Goal: Task Accomplishment & Management: Manage account settings

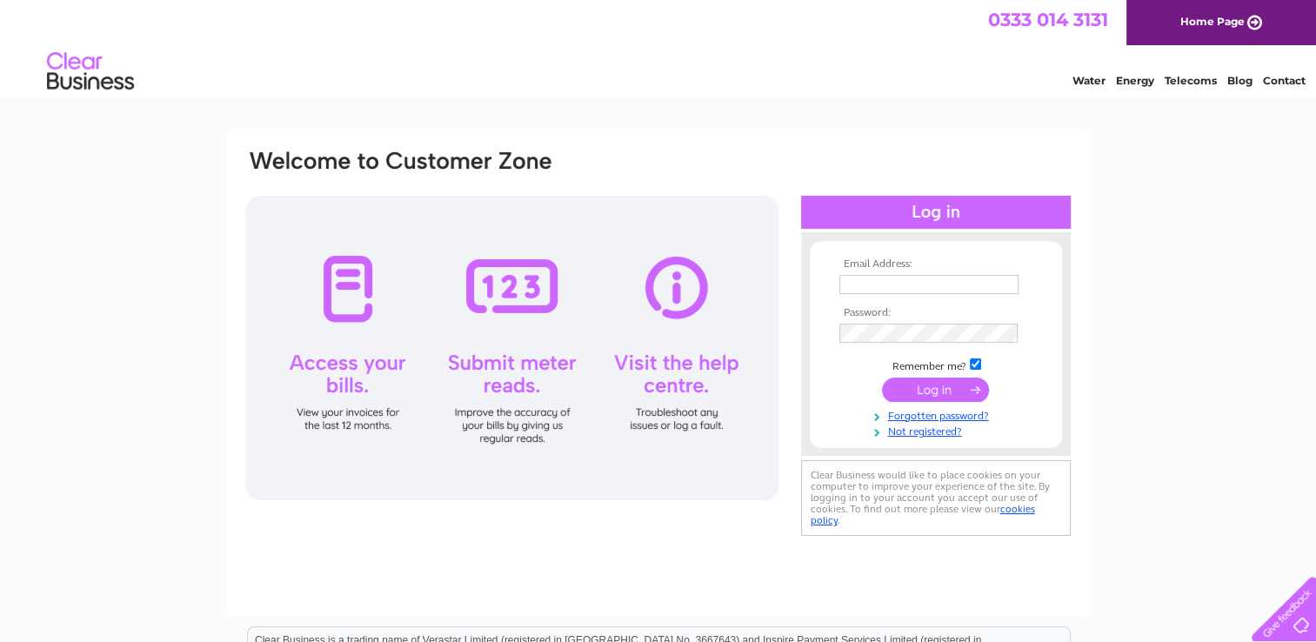
type input "vicki@stronsaydevelopmenttrust.com"
click at [936, 392] on input "submit" at bounding box center [935, 390] width 107 height 24
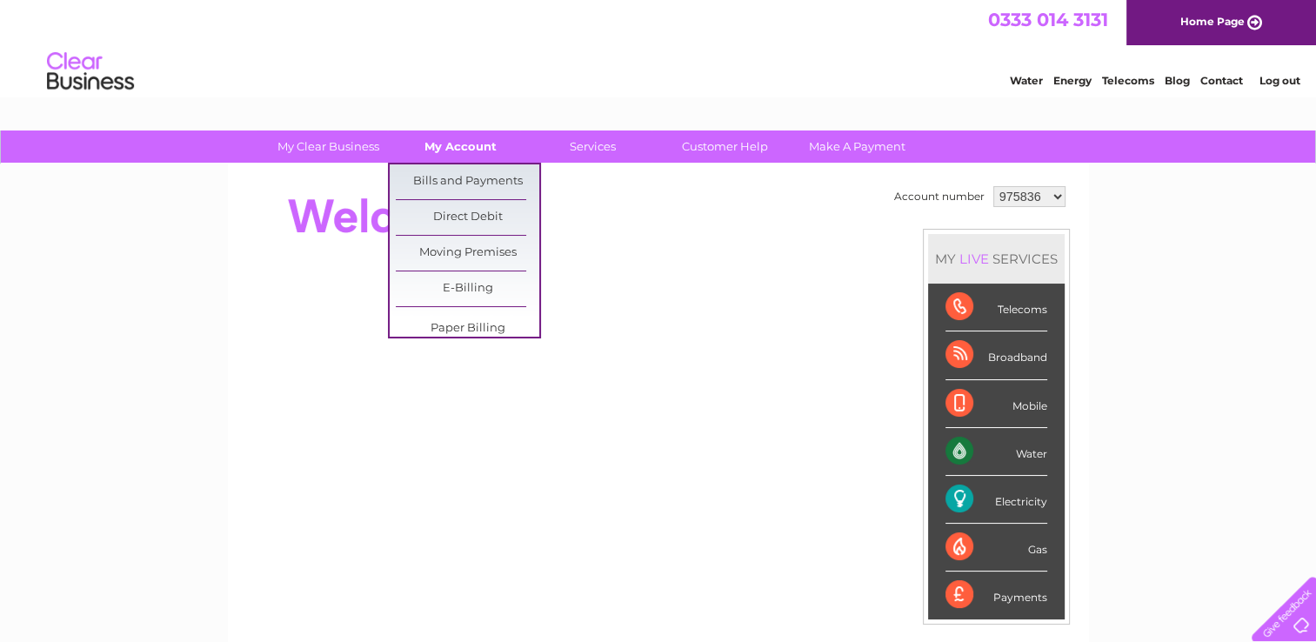
click at [475, 148] on link "My Account" at bounding box center [461, 146] width 144 height 32
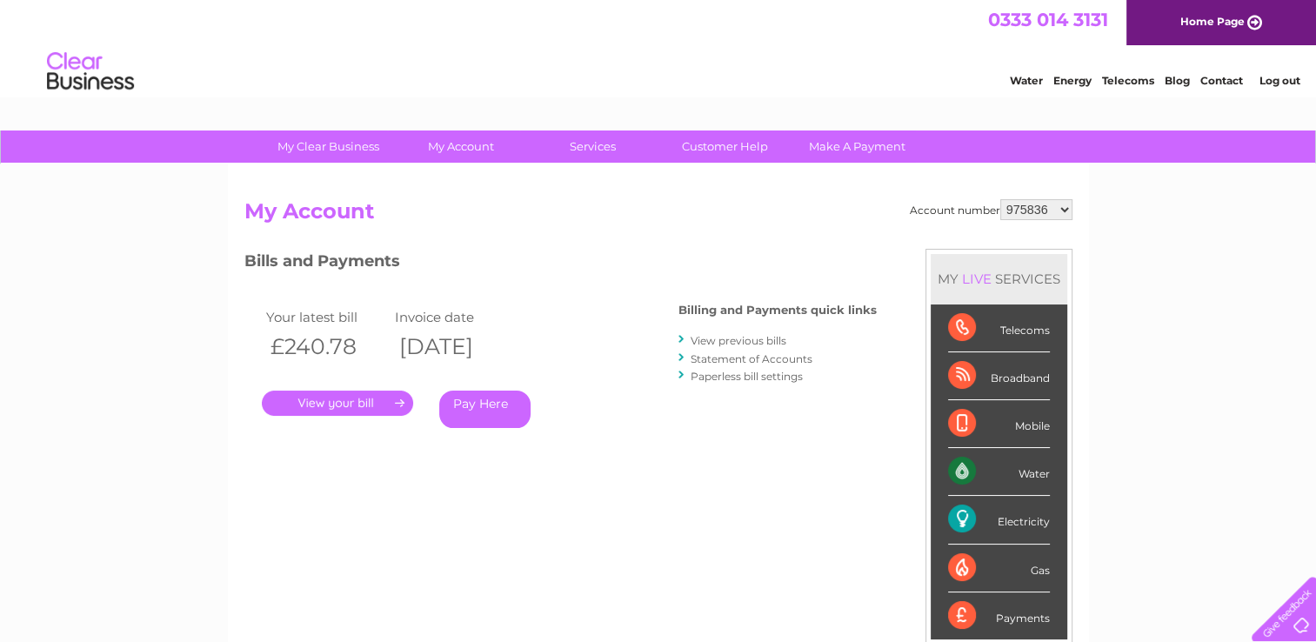
click at [326, 405] on link "." at bounding box center [337, 403] width 151 height 25
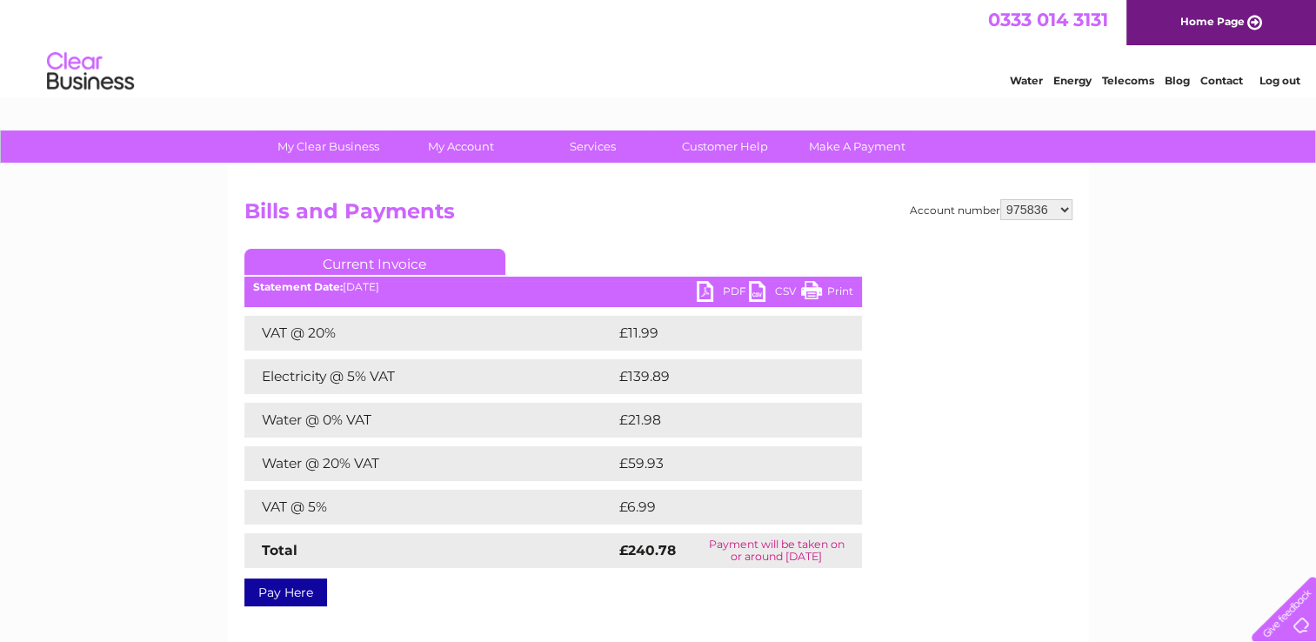
click at [727, 294] on link "PDF" at bounding box center [723, 293] width 52 height 25
click at [1037, 205] on select "975836 1081753 1146989" at bounding box center [1036, 209] width 72 height 21
select select "1081753"
click at [1000, 199] on select "975836 1081753 1146989" at bounding box center [1036, 209] width 72 height 21
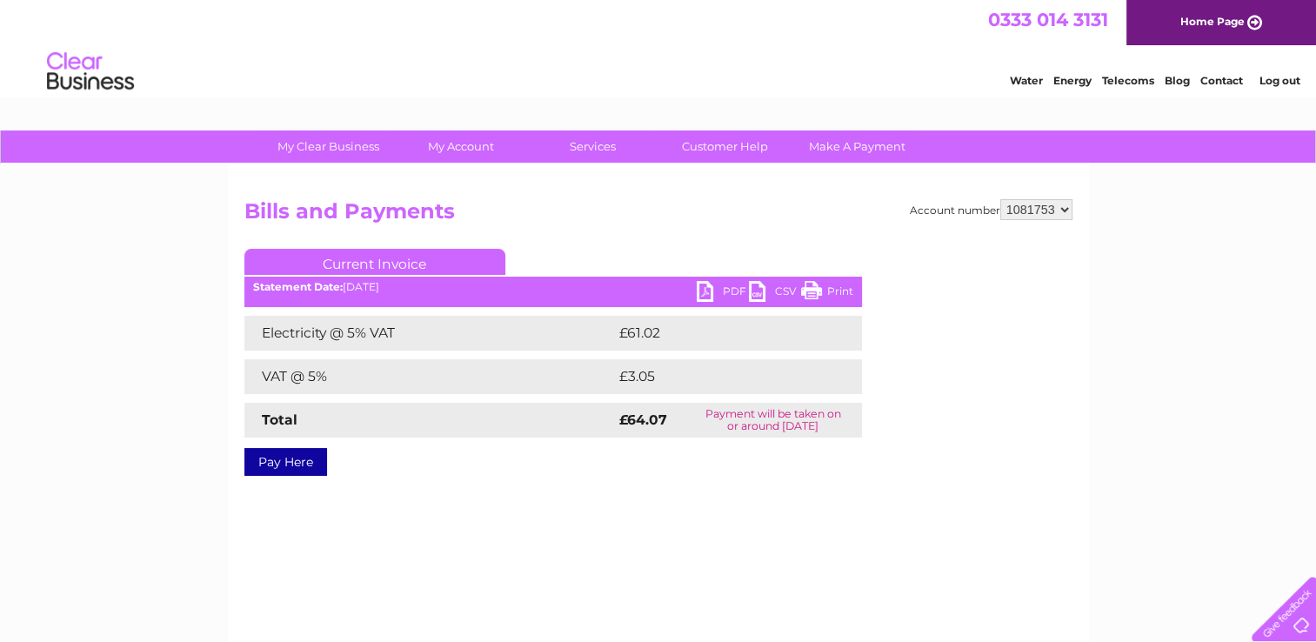
click at [727, 290] on link "PDF" at bounding box center [723, 293] width 52 height 25
click at [1040, 208] on select "975836 1081753 1146989" at bounding box center [1036, 209] width 72 height 21
click at [1068, 214] on select "975836 1081753 1146989" at bounding box center [1036, 209] width 72 height 21
select select "1146989"
click at [1000, 199] on select "975836 1081753 1146989" at bounding box center [1036, 209] width 72 height 21
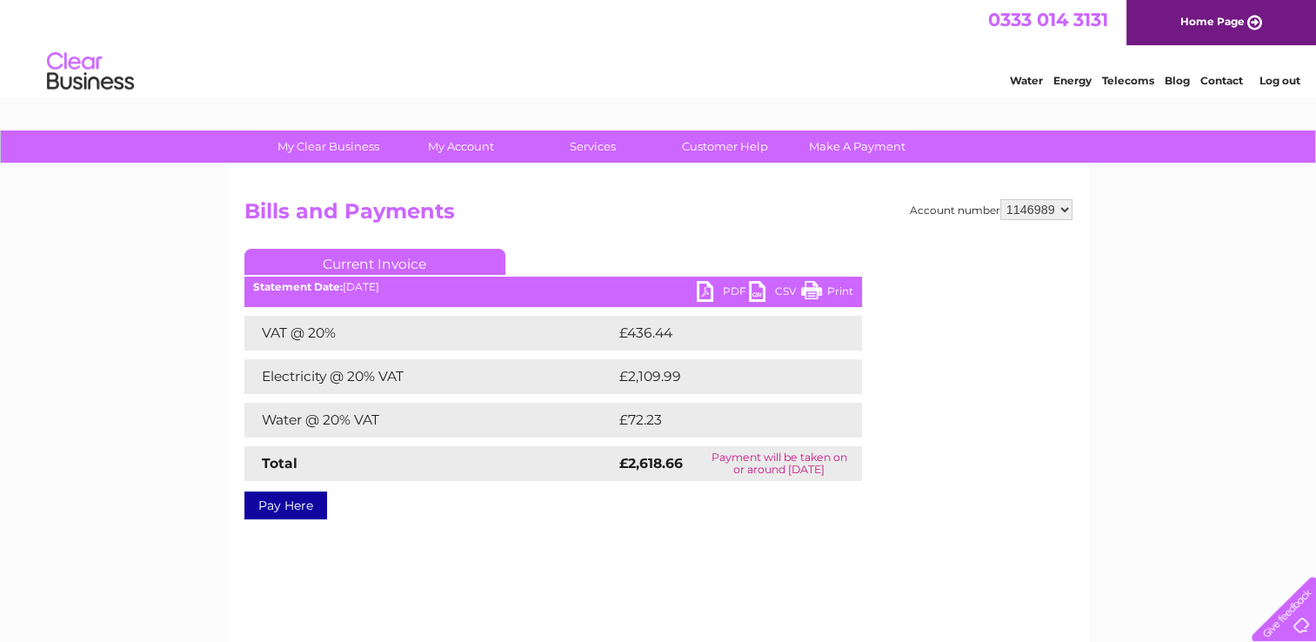
click at [719, 291] on link "PDF" at bounding box center [723, 293] width 52 height 25
